Goal: Find specific page/section: Find specific page/section

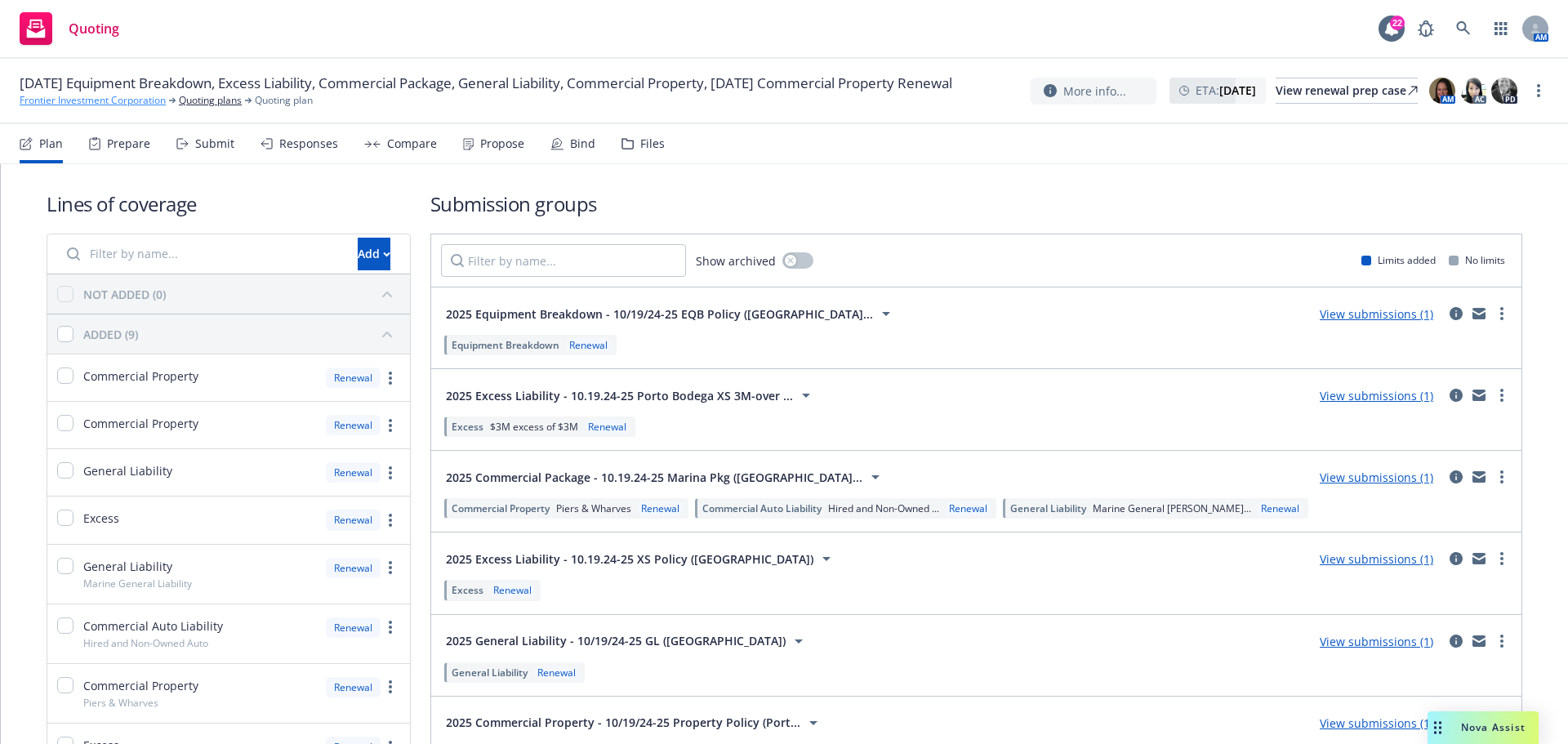
click at [73, 108] on link "Frontier Investment Corporation" at bounding box center [93, 99] width 146 height 14
